Goal: Transaction & Acquisition: Purchase product/service

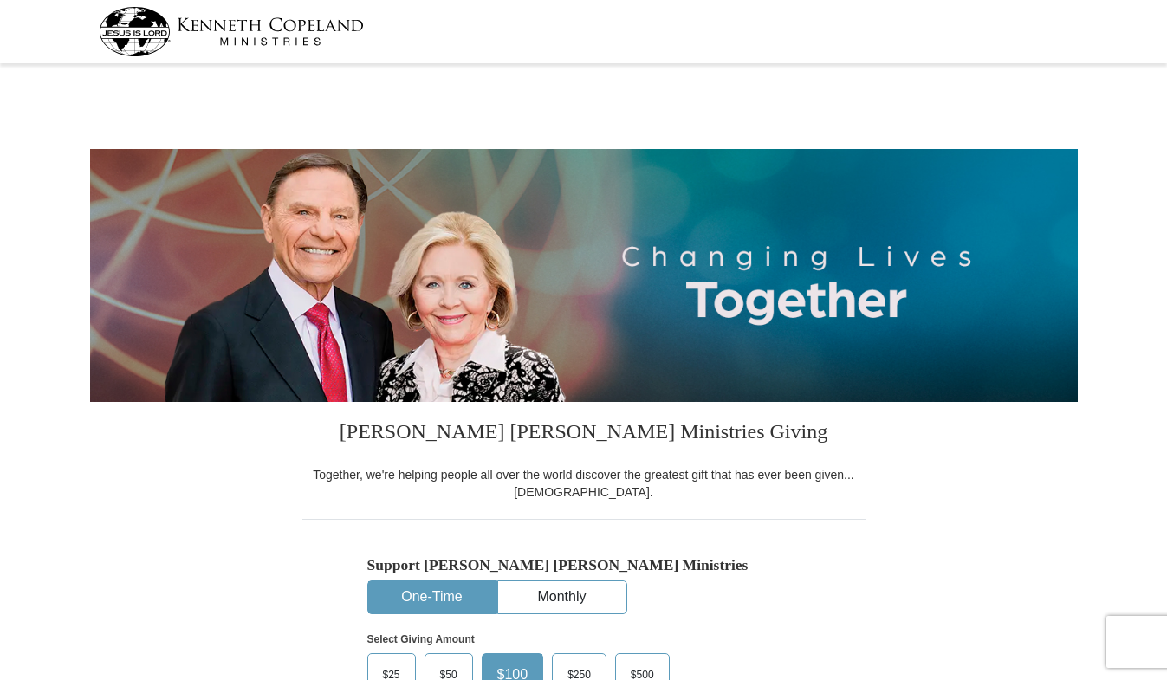
select select "MI"
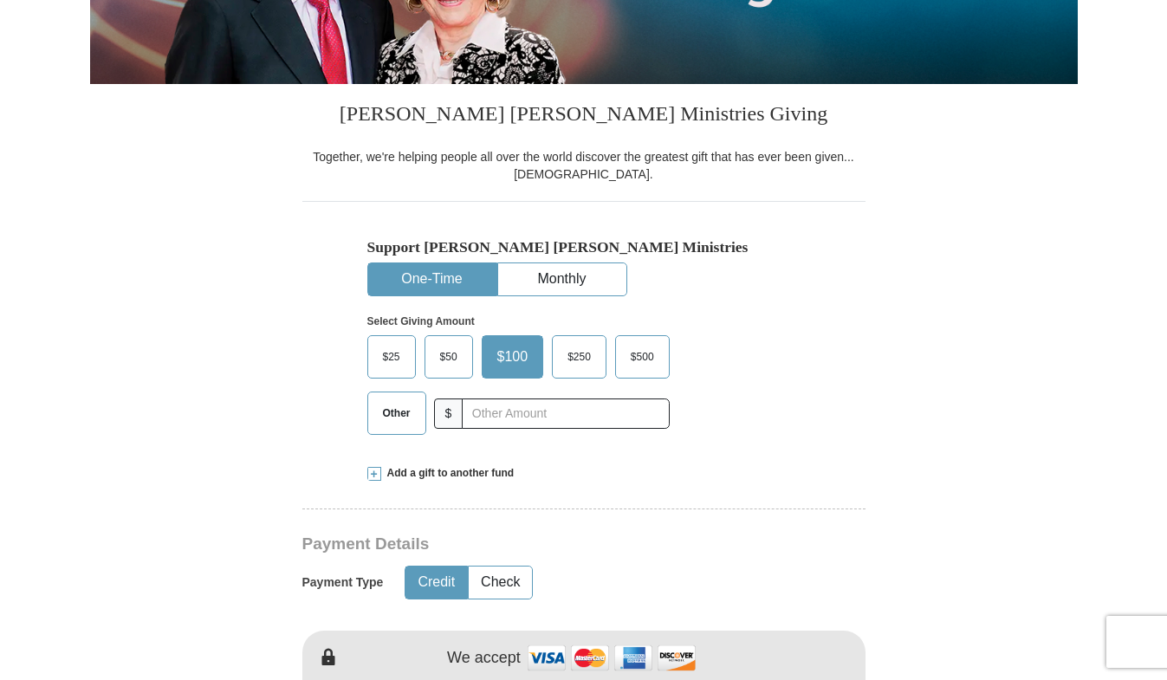
scroll to position [346, 0]
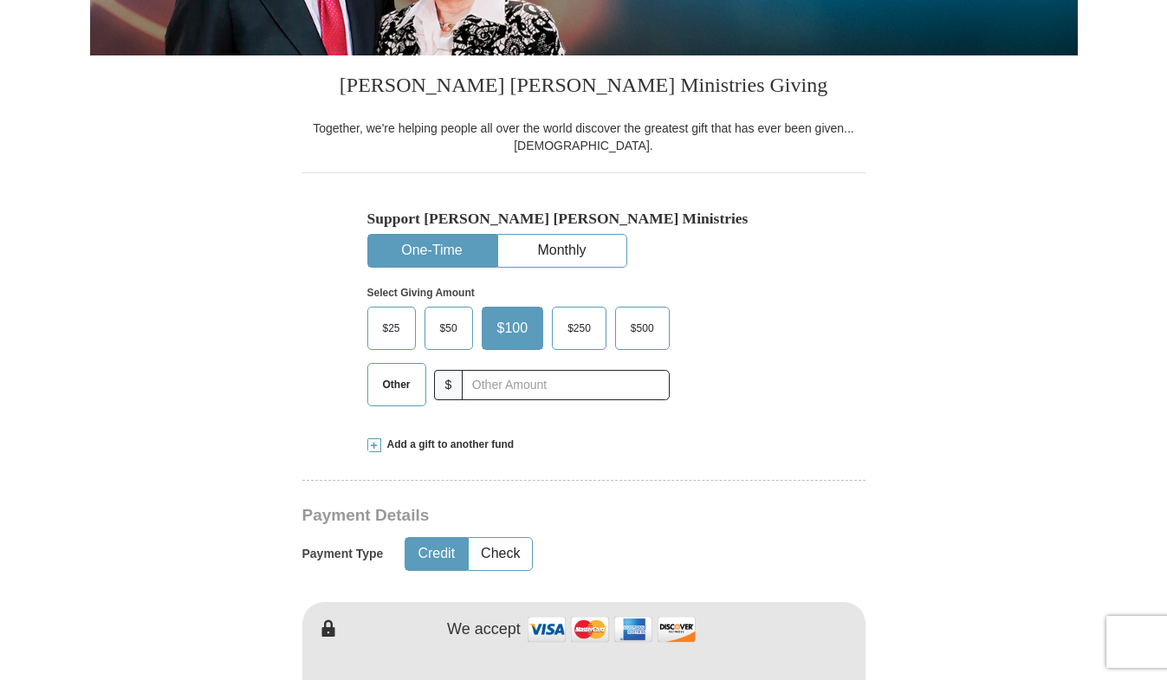
click at [391, 385] on span "Other" at bounding box center [396, 385] width 45 height 26
click at [0, 0] on input "Other" at bounding box center [0, 0] width 0 height 0
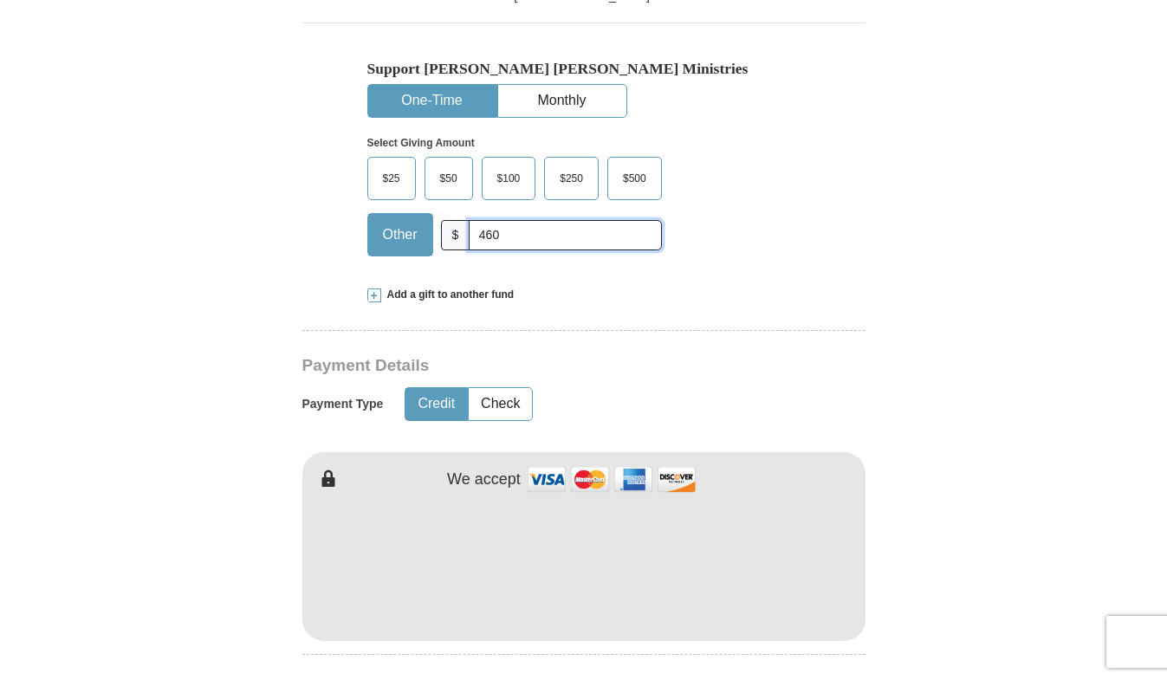
scroll to position [606, 0]
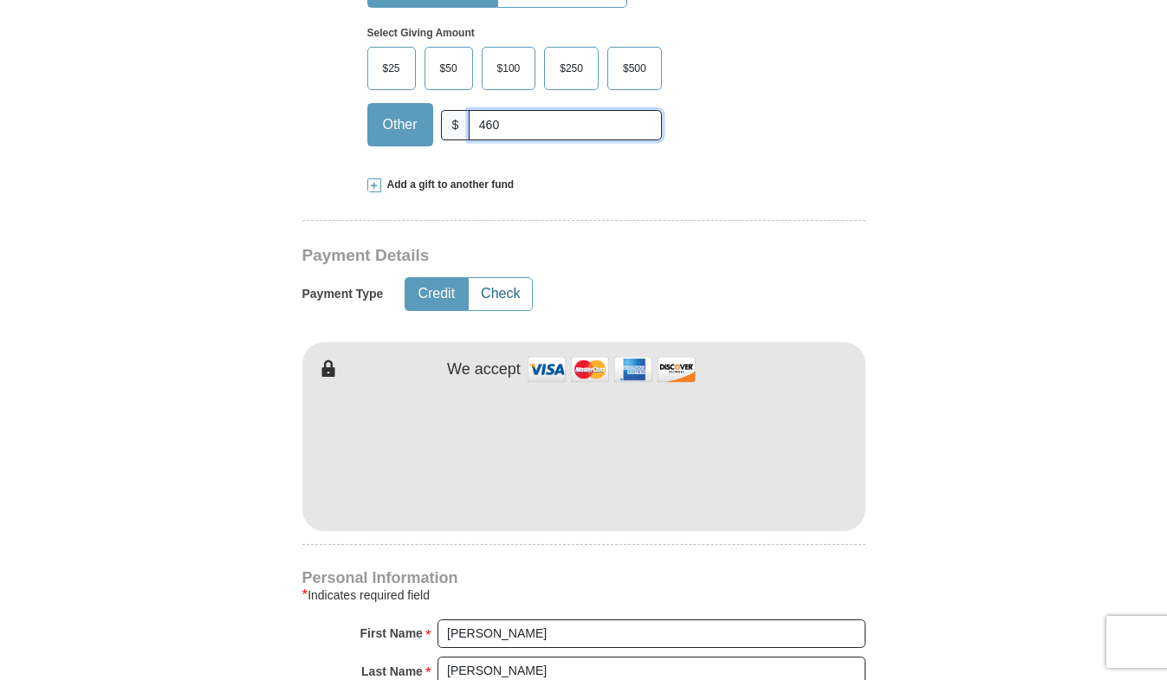
type input "460"
click at [505, 295] on button "Check" at bounding box center [500, 294] width 63 height 32
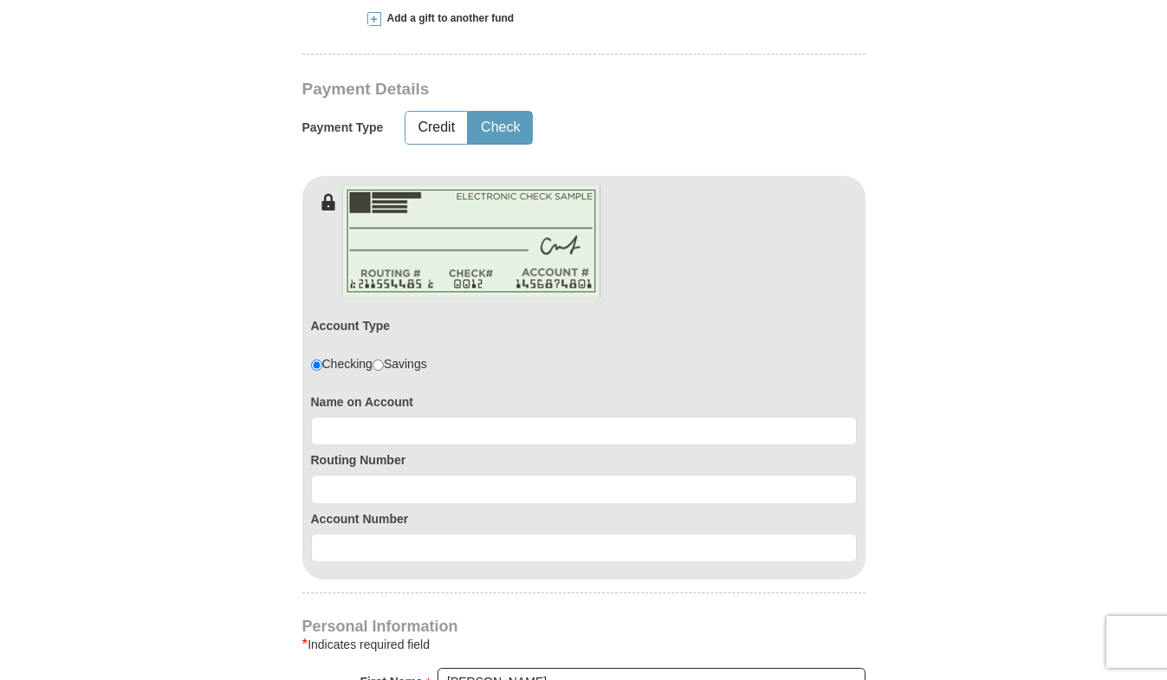
scroll to position [780, 0]
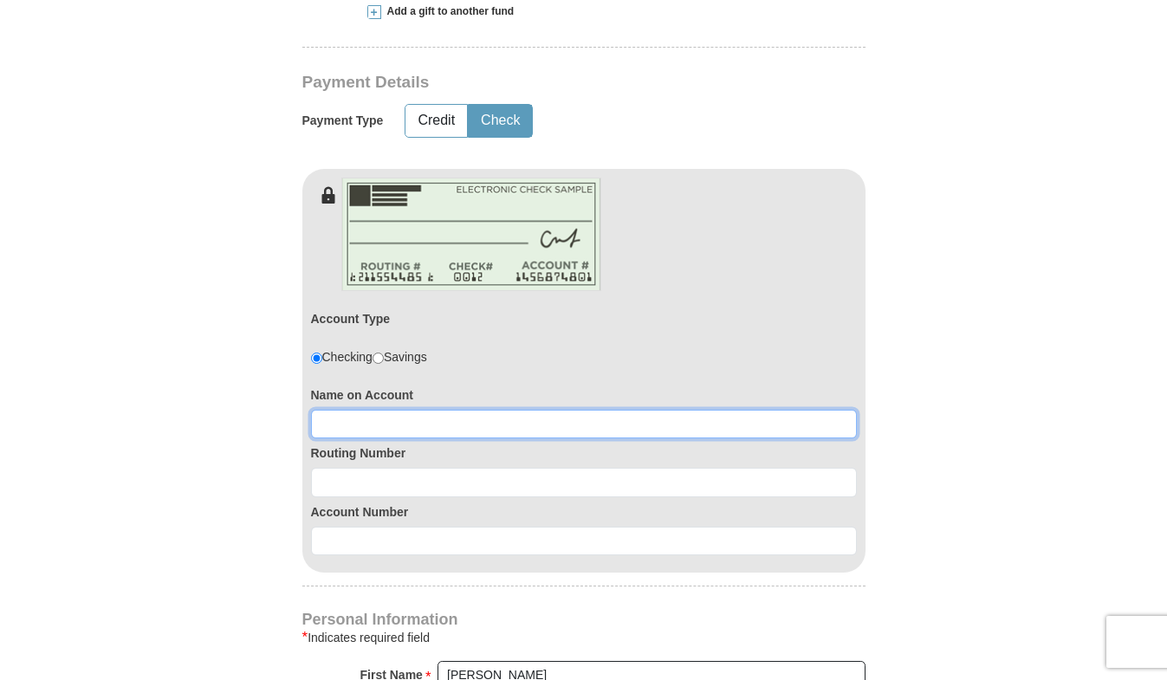
click at [463, 419] on input at bounding box center [584, 424] width 546 height 29
type input "[PERSON_NAME]"
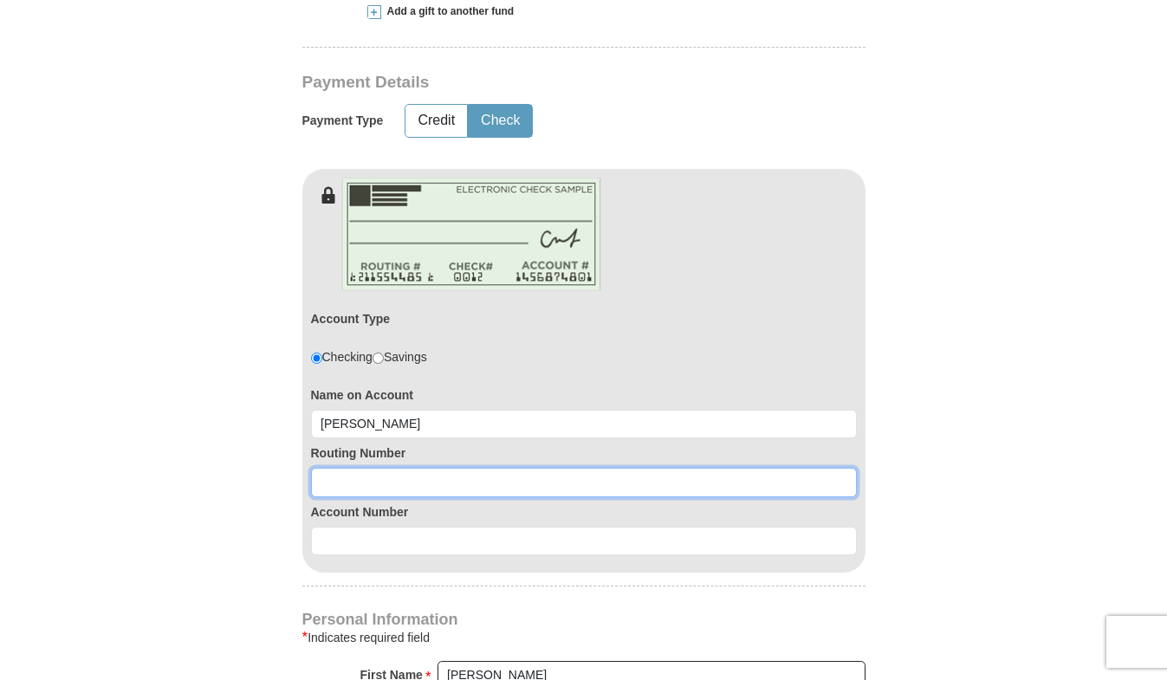
click at [417, 482] on input at bounding box center [584, 482] width 546 height 29
type input "072403473"
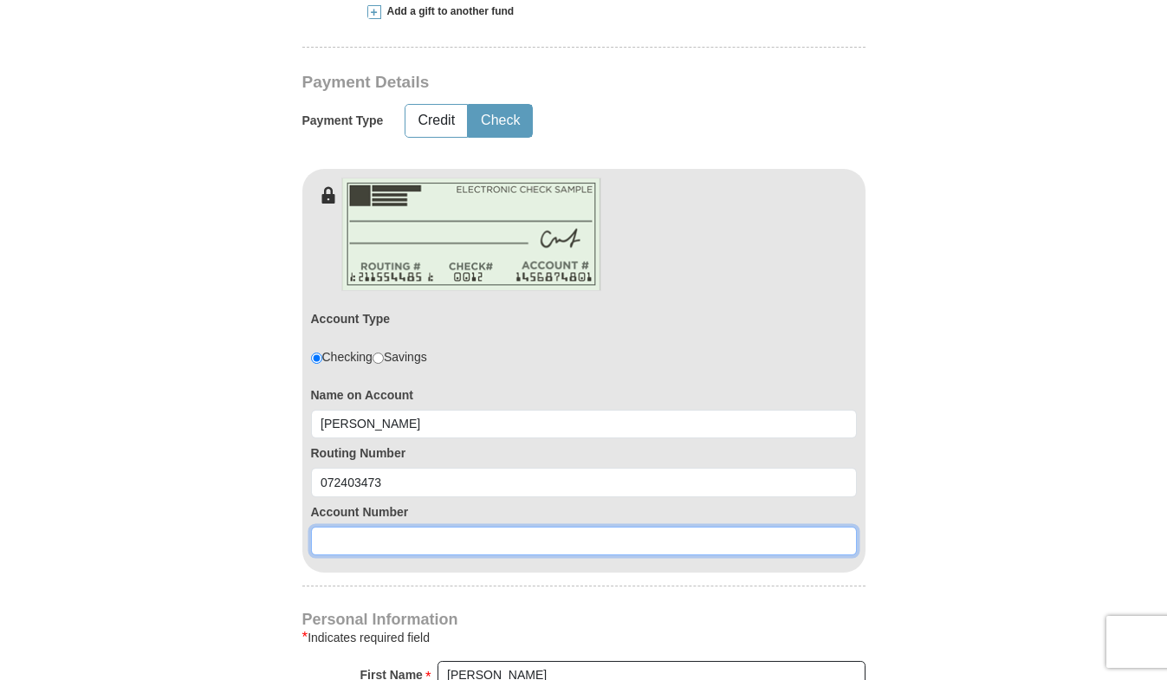
click at [410, 545] on input at bounding box center [584, 541] width 546 height 29
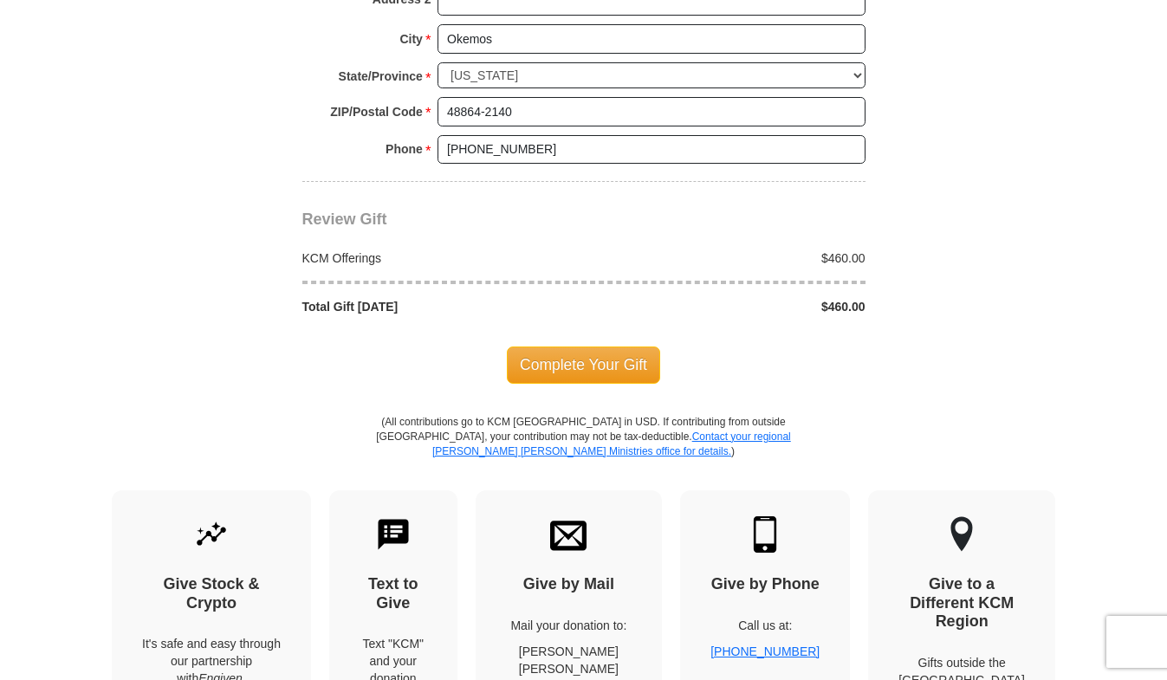
scroll to position [1732, 0]
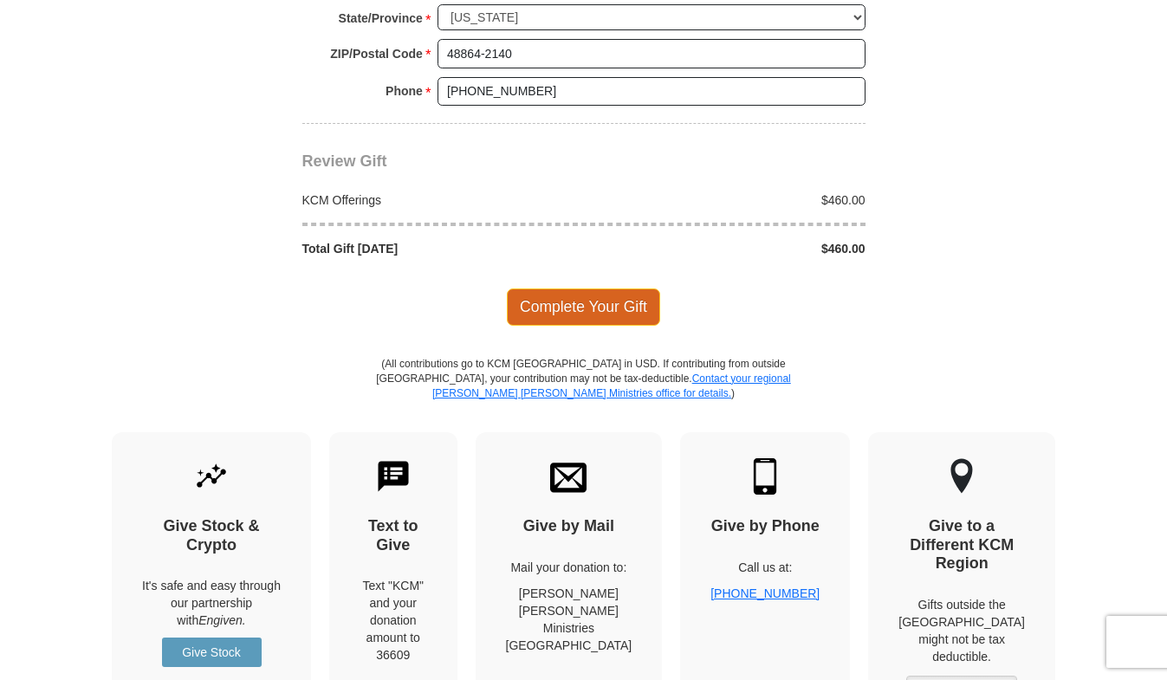
type input "02158308283"
click at [610, 307] on span "Complete Your Gift" at bounding box center [583, 306] width 153 height 36
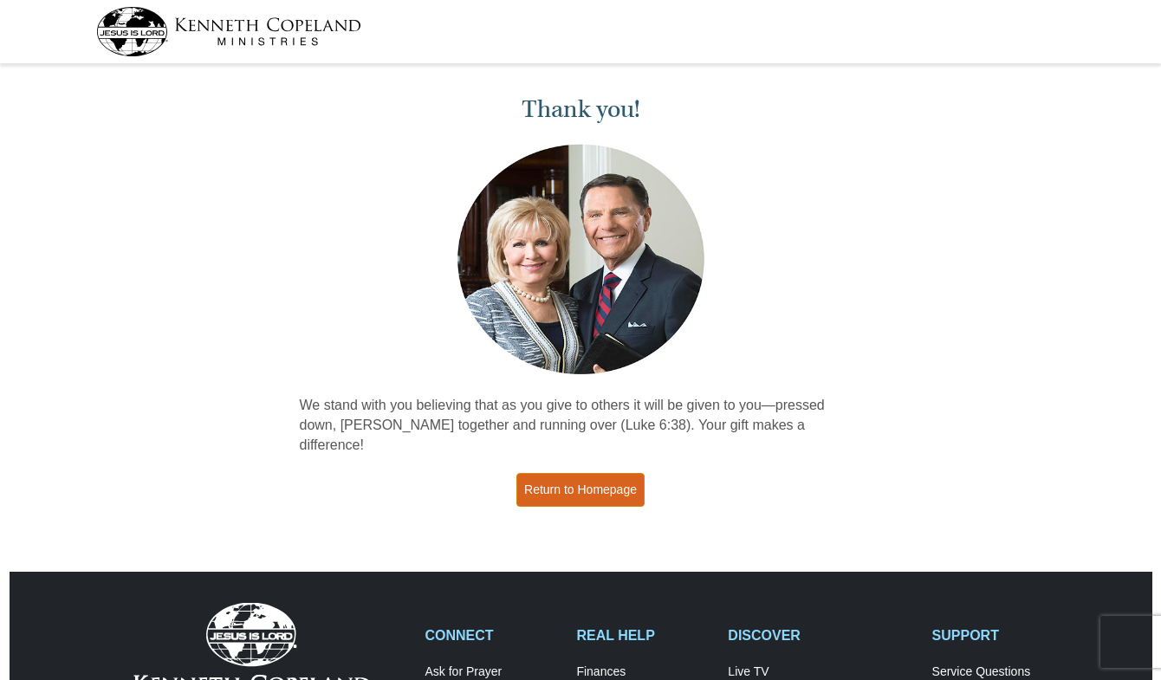
click at [579, 473] on link "Return to Homepage" at bounding box center [580, 490] width 128 height 34
